Goal: Information Seeking & Learning: Learn about a topic

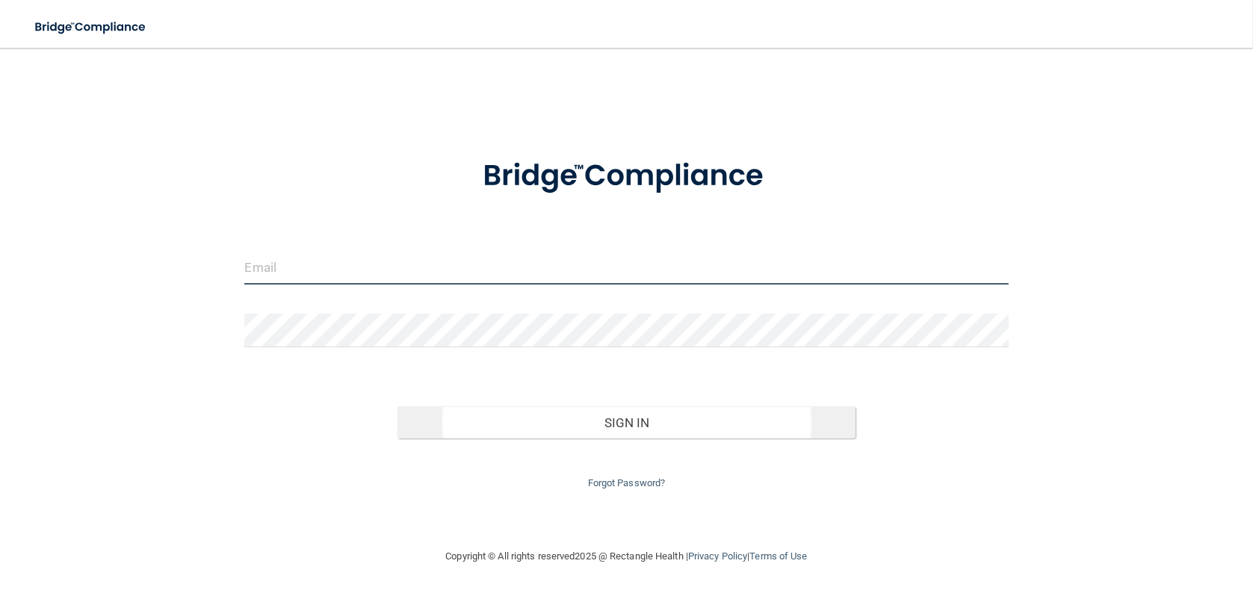
type input "[PERSON_NAME][EMAIL_ADDRESS][DOMAIN_NAME]"
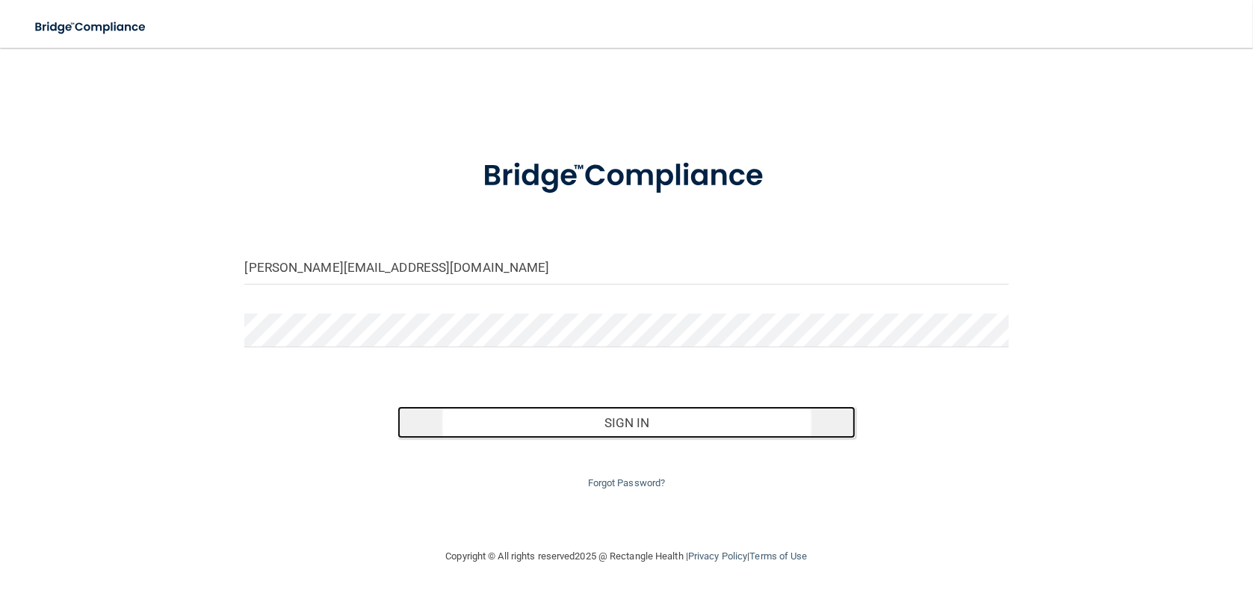
click at [642, 418] on button "Sign In" at bounding box center [626, 422] width 458 height 33
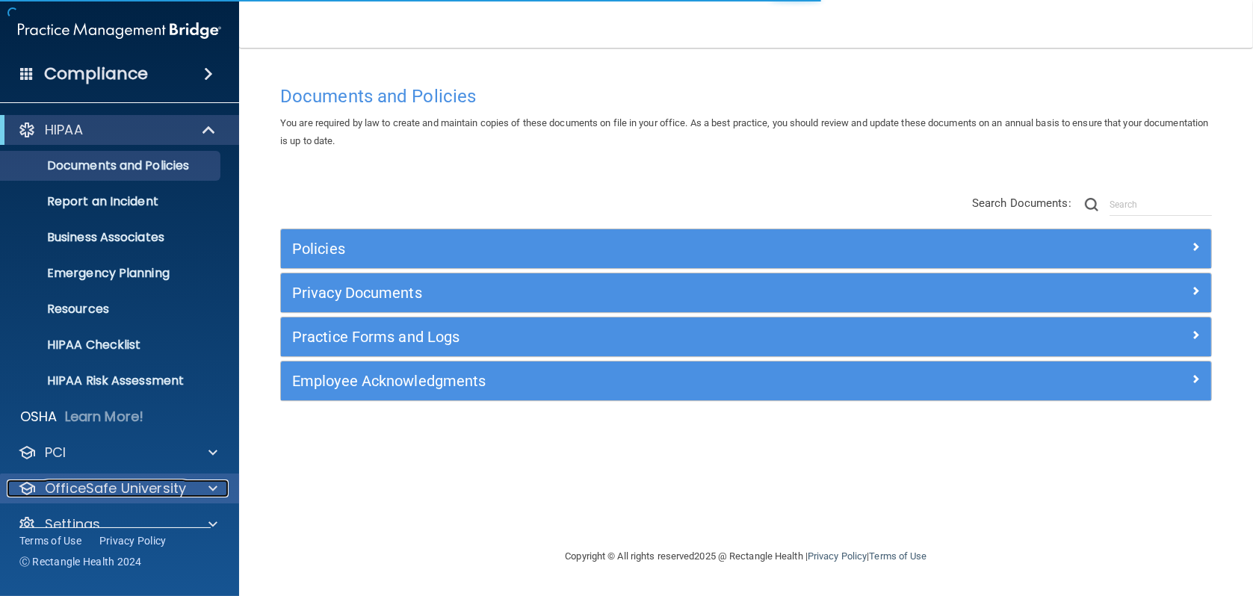
click at [152, 480] on p "OfficeSafe University" at bounding box center [115, 489] width 141 height 18
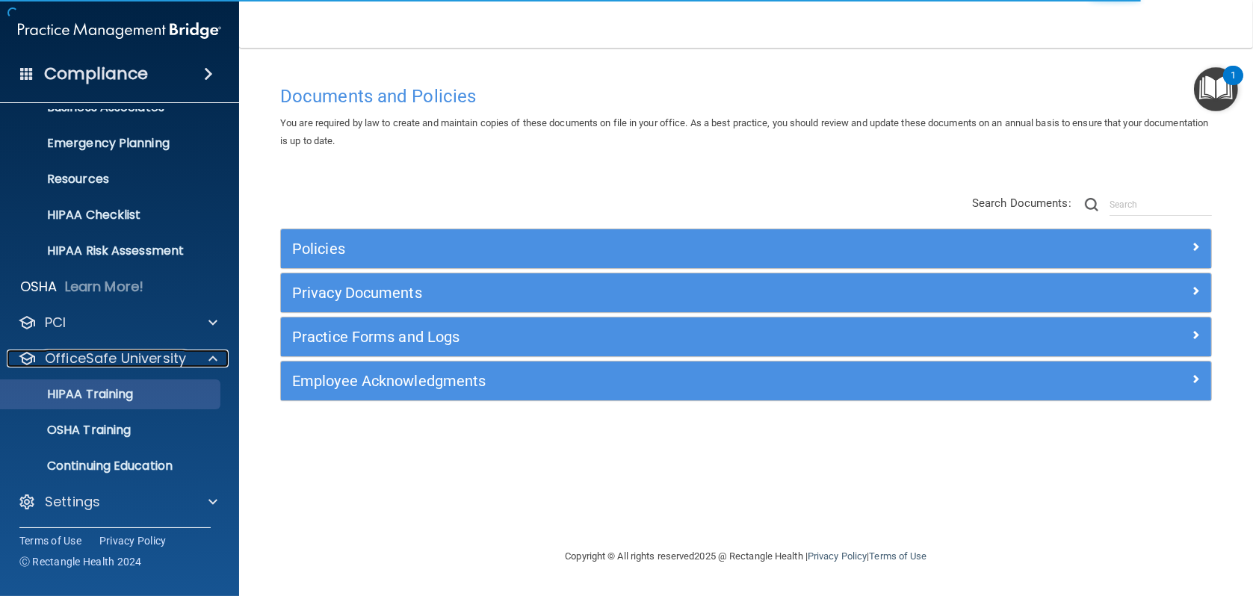
scroll to position [131, 0]
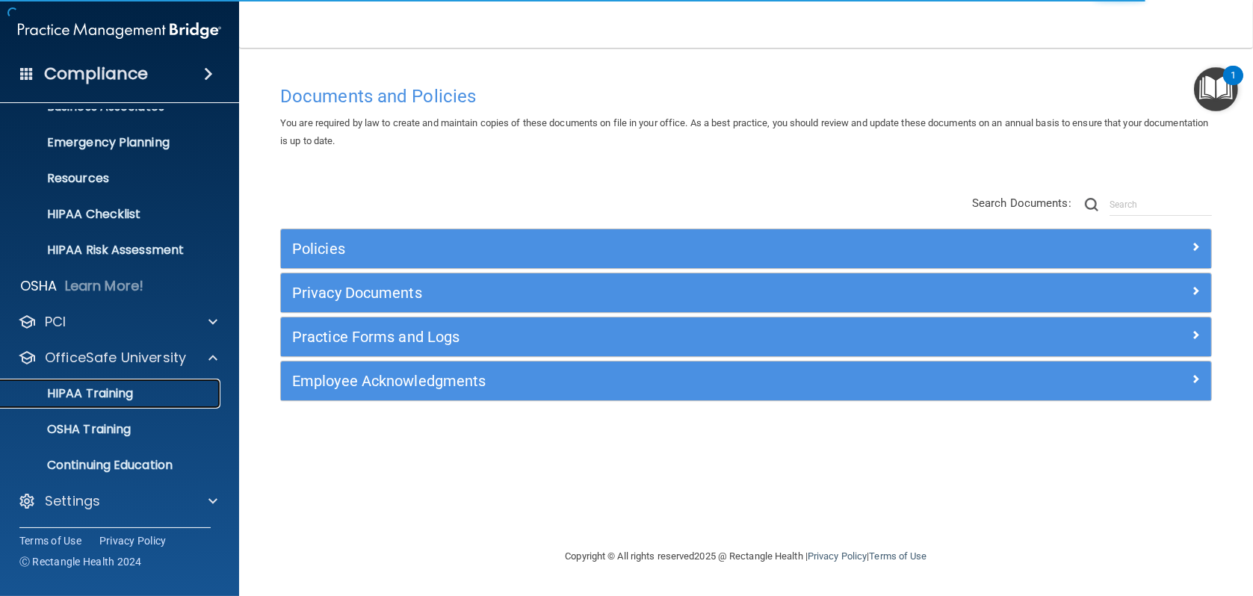
click at [97, 395] on p "HIPAA Training" at bounding box center [71, 393] width 123 height 15
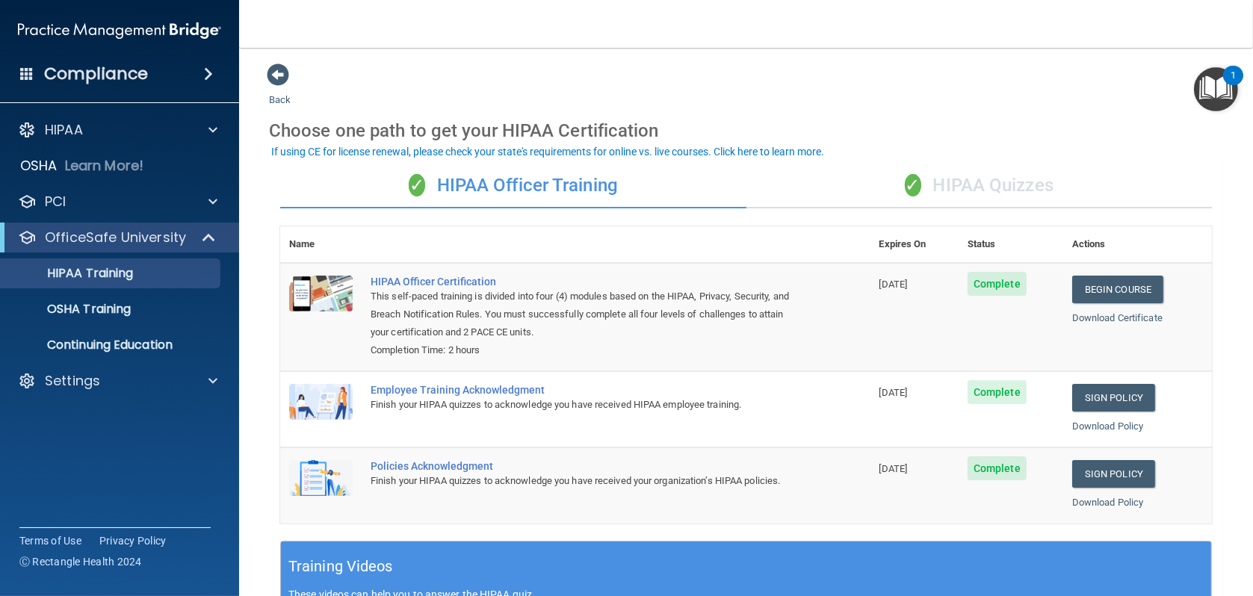
click at [1020, 190] on div "✓ HIPAA Quizzes" at bounding box center [979, 186] width 466 height 45
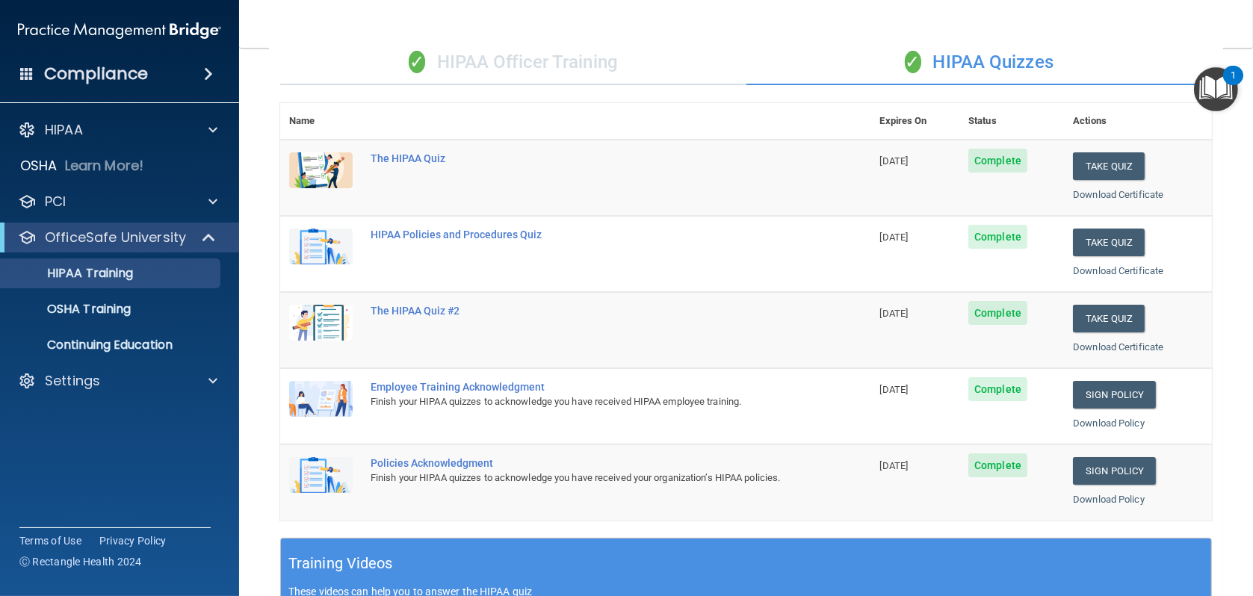
scroll to position [75, 0]
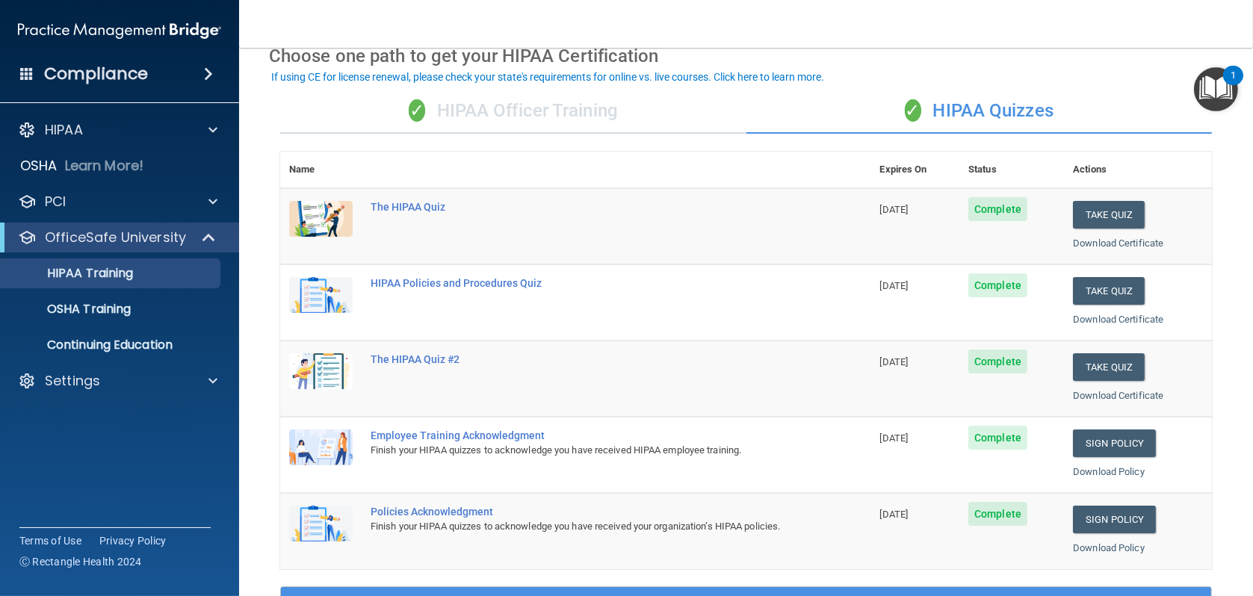
click at [562, 114] on div "✓ HIPAA Officer Training" at bounding box center [513, 111] width 466 height 45
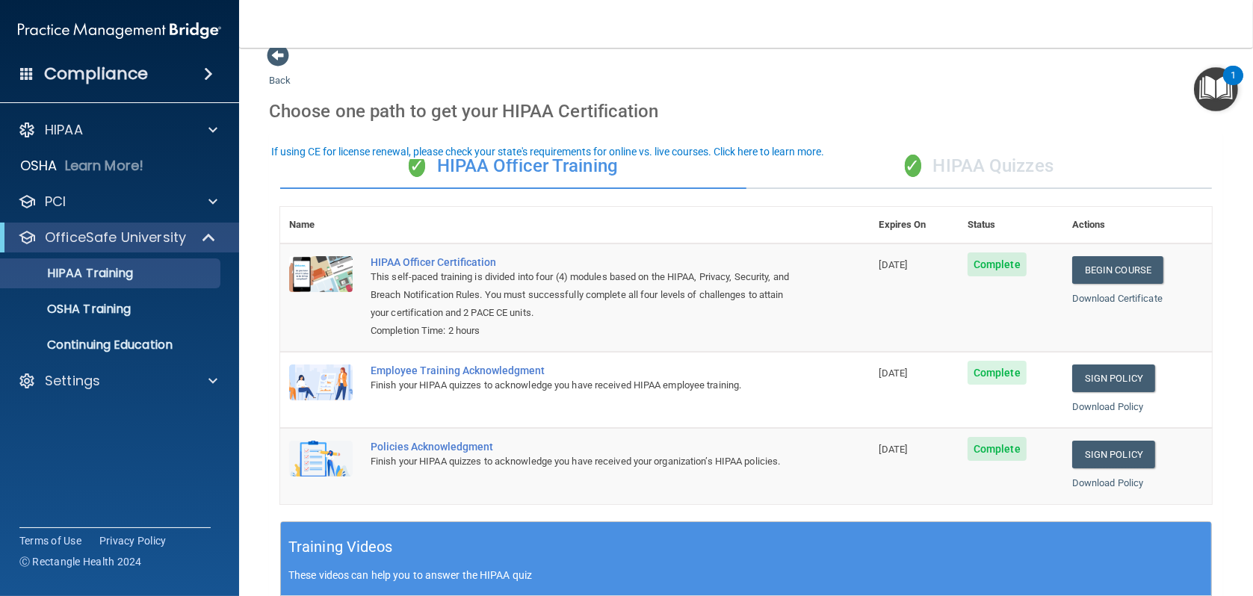
scroll to position [0, 0]
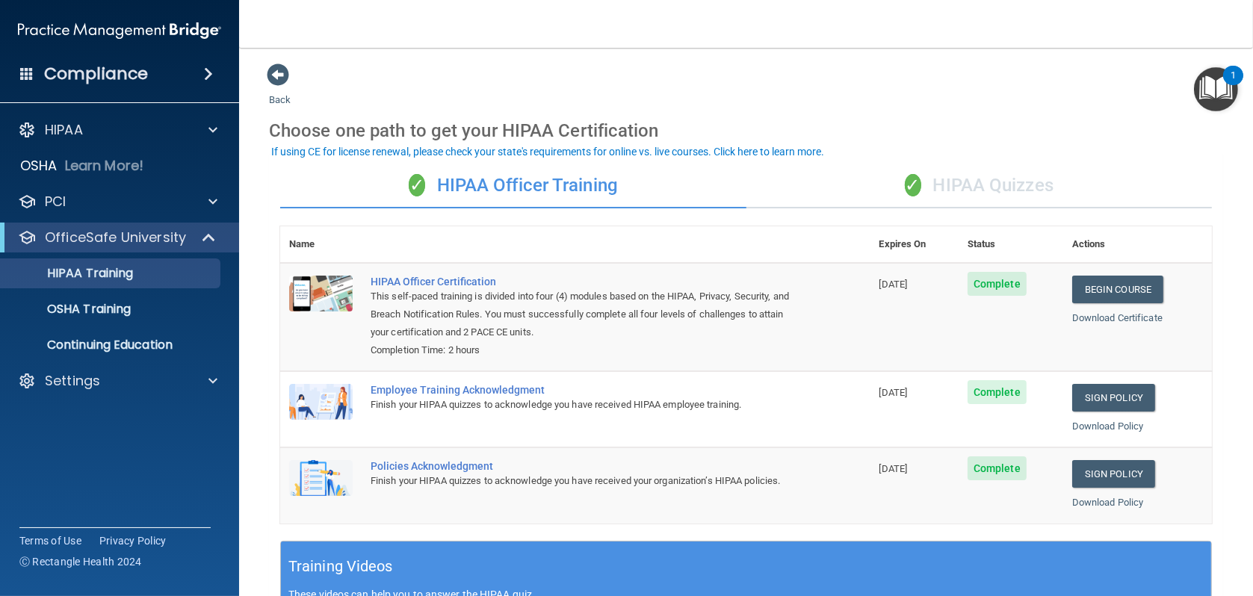
click at [982, 189] on div "✓ HIPAA Quizzes" at bounding box center [979, 186] width 466 height 45
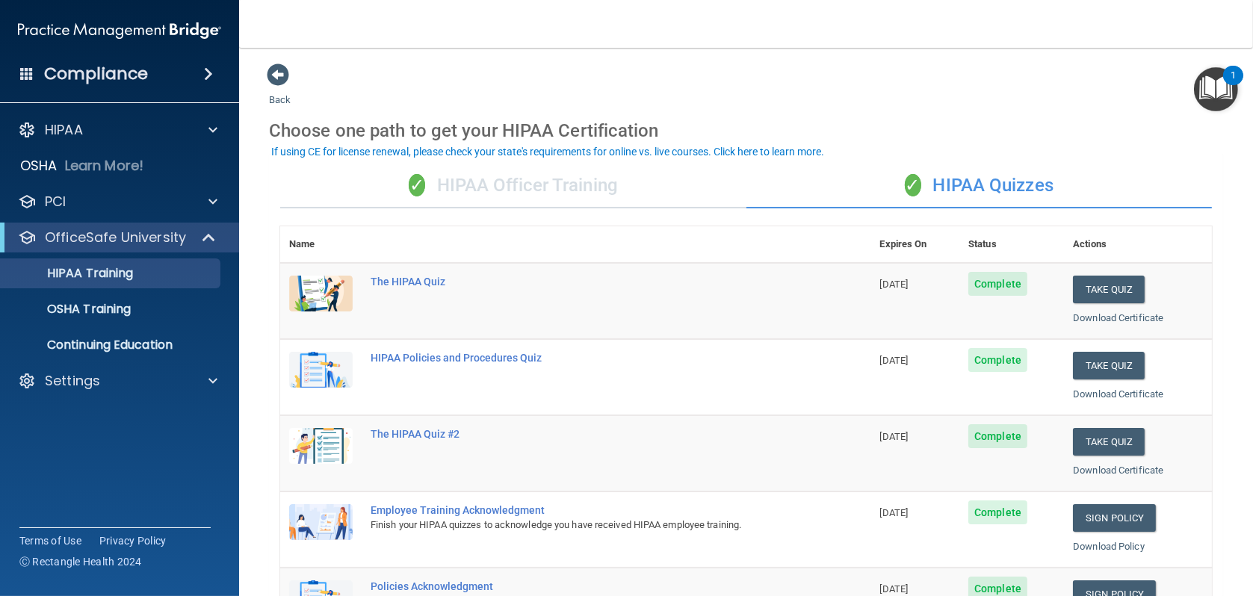
click at [578, 191] on div "✓ HIPAA Officer Training" at bounding box center [513, 186] width 466 height 45
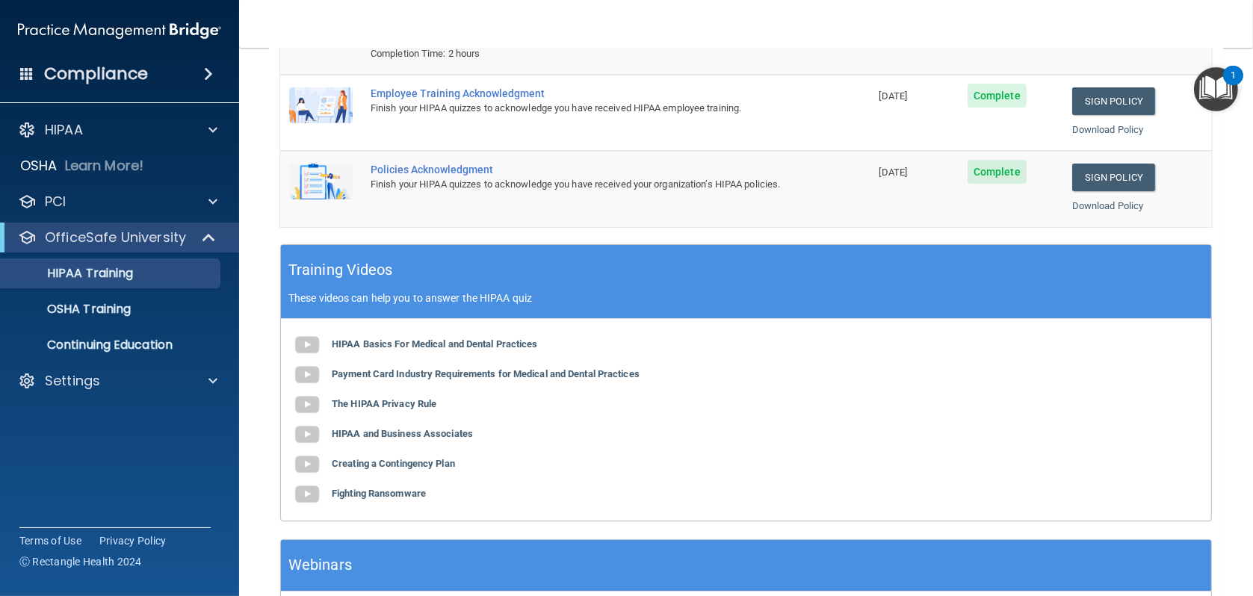
scroll to position [406, 0]
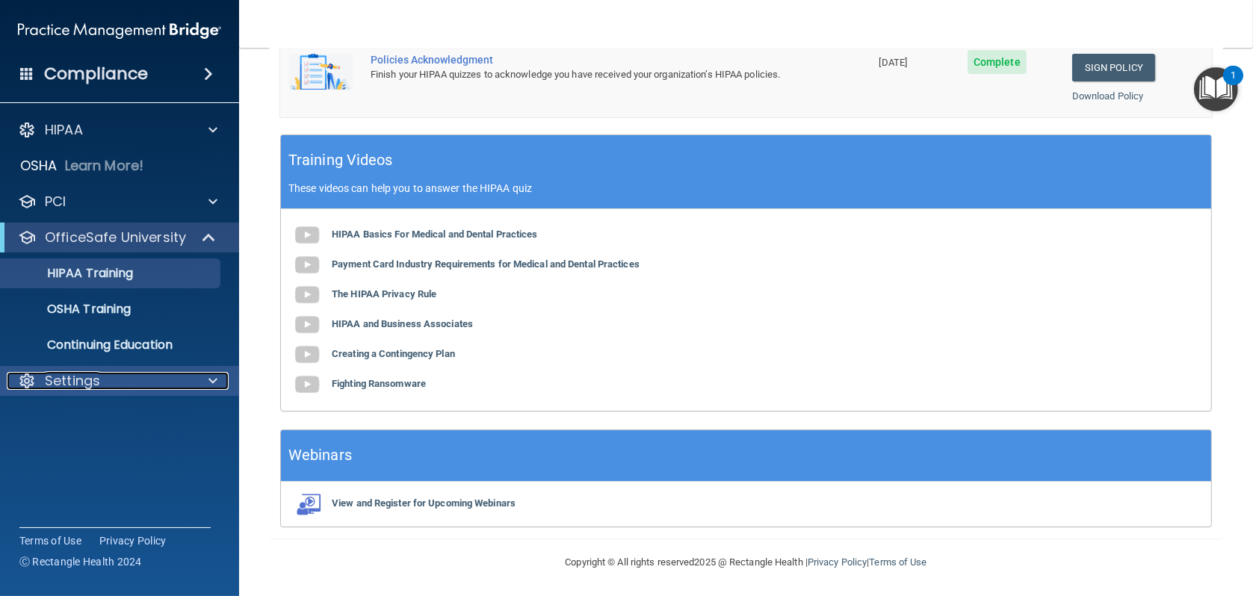
drag, startPoint x: 85, startPoint y: 376, endPoint x: 103, endPoint y: 376, distance: 17.9
click at [85, 376] on p "Settings" at bounding box center [72, 381] width 55 height 18
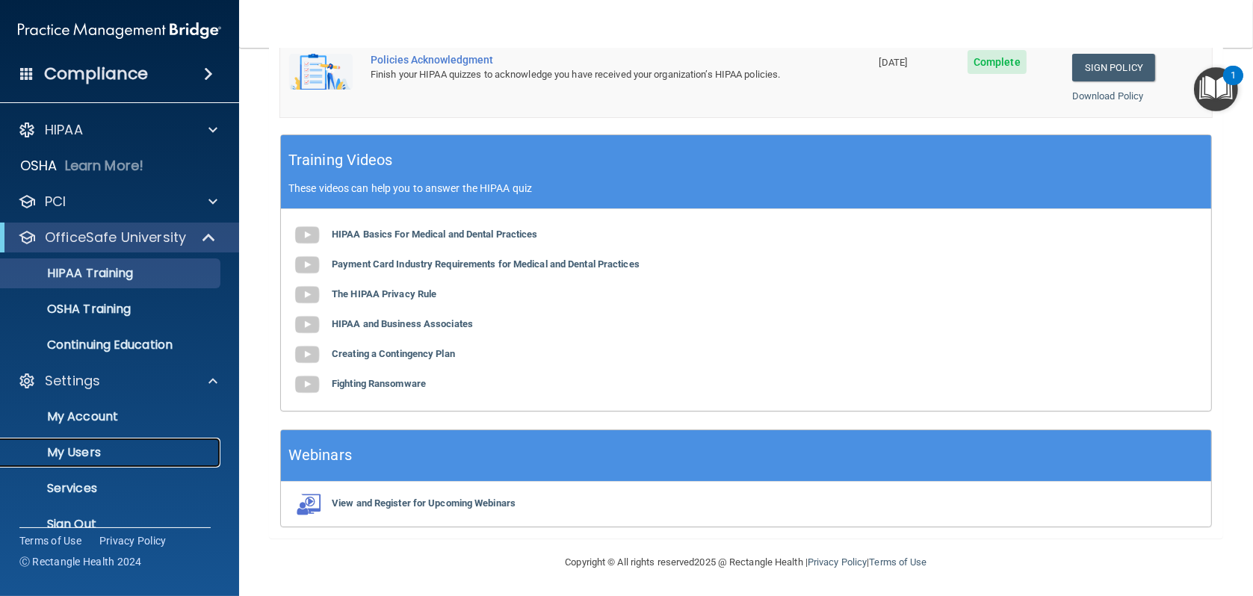
click at [102, 450] on p "My Users" at bounding box center [112, 452] width 204 height 15
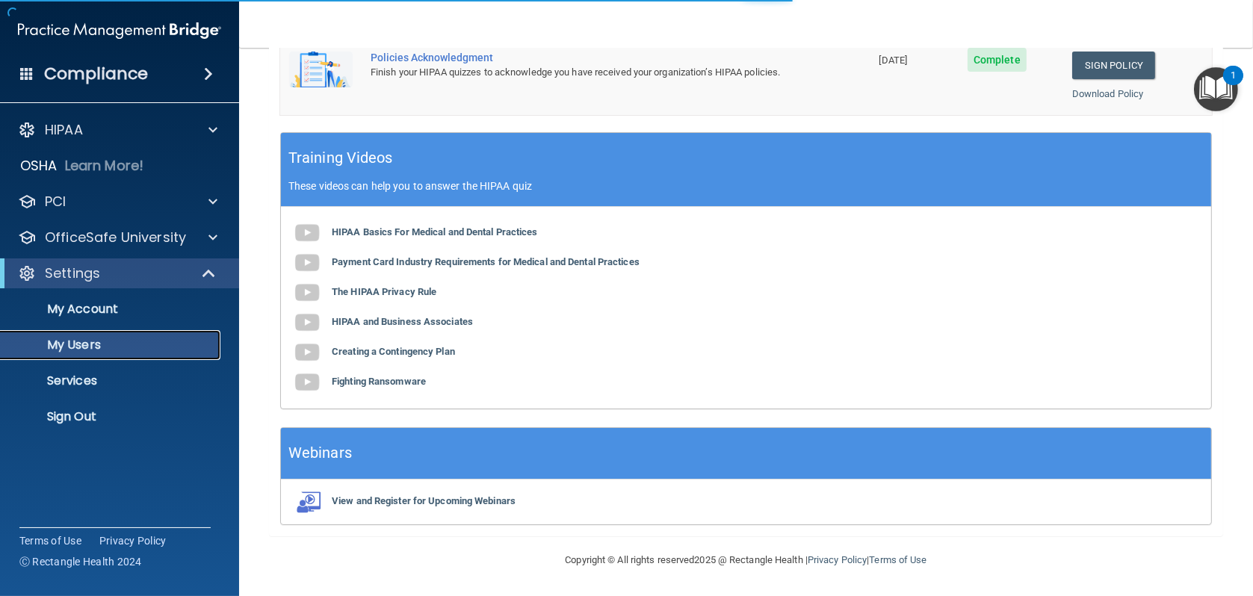
select select "20"
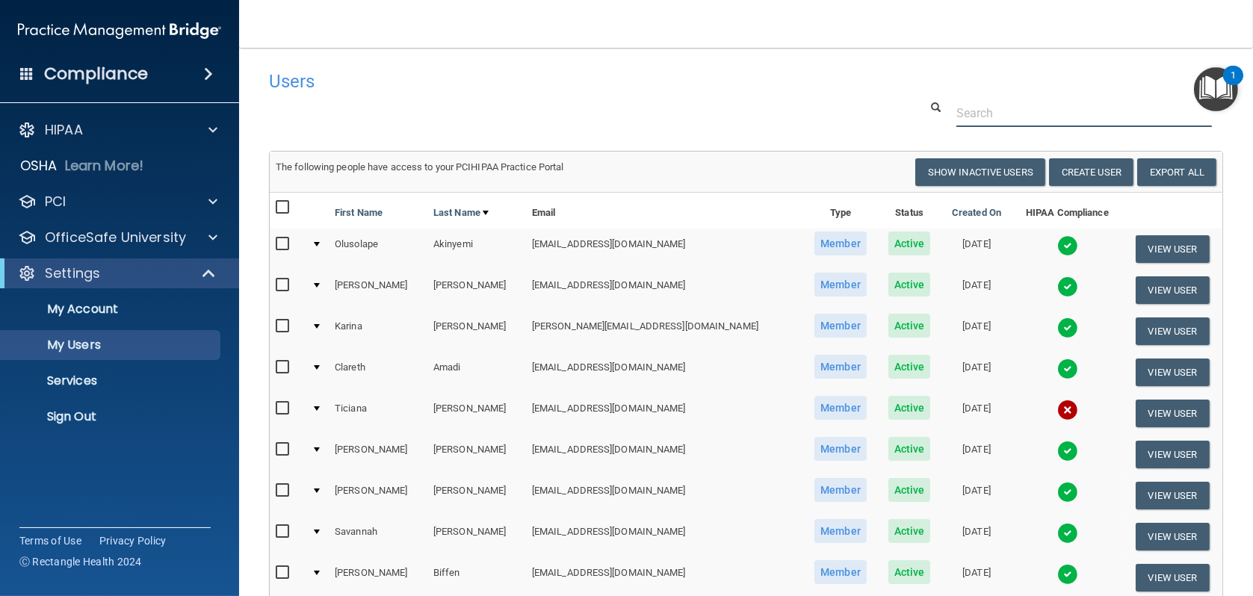
click at [990, 114] on input "text" at bounding box center [1083, 113] width 255 height 28
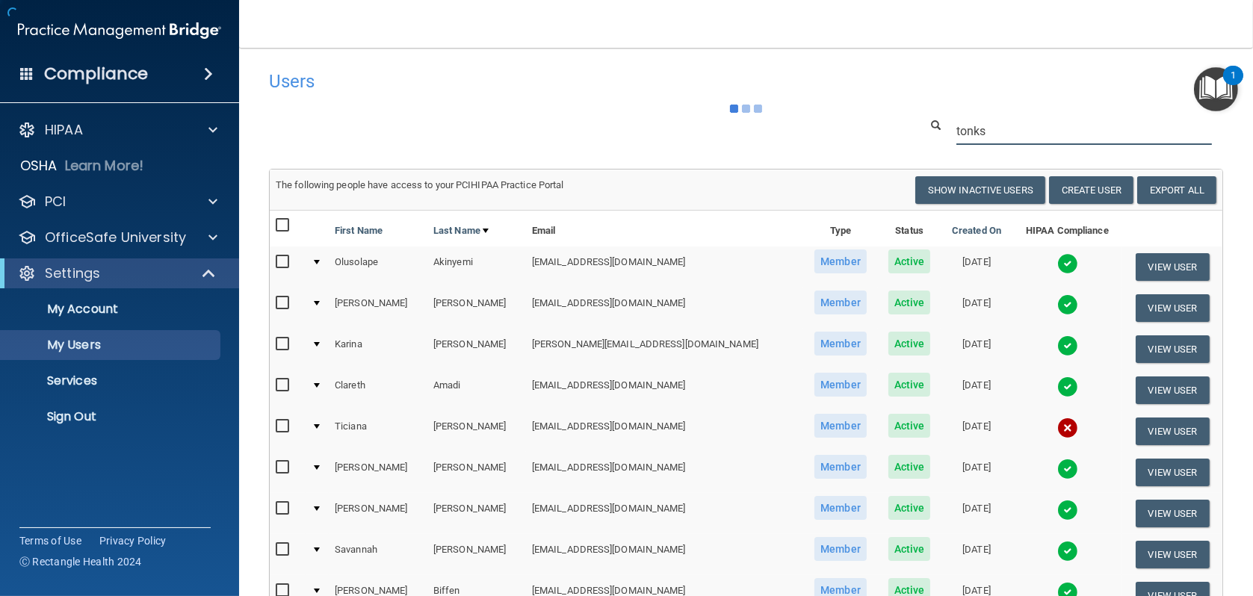
type input "tonks"
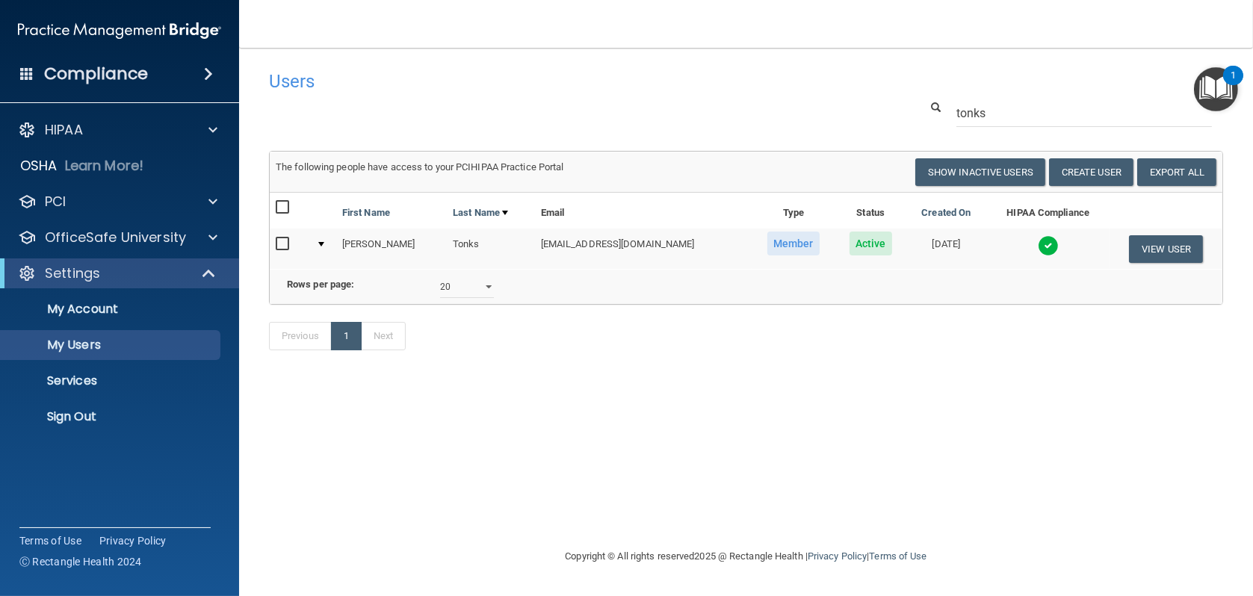
click at [1038, 249] on img at bounding box center [1048, 245] width 21 height 21
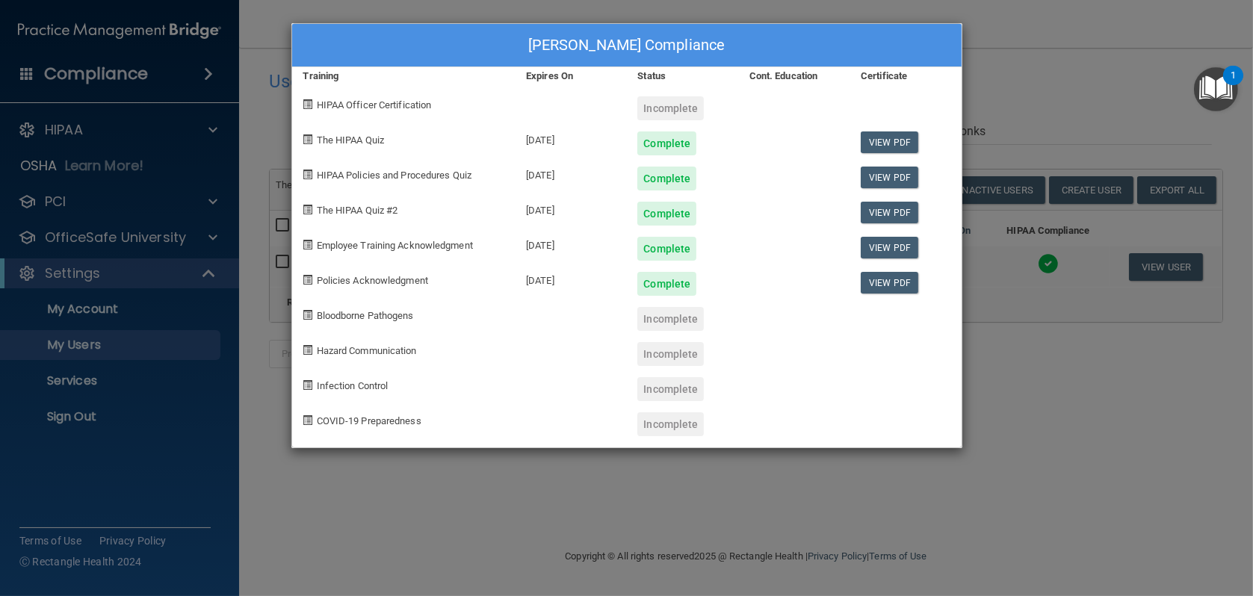
click at [1033, 92] on div "[PERSON_NAME] Compliance Training Expires On Status Cont. Education Certificate…" at bounding box center [626, 298] width 1253 height 596
